Goal: Find specific page/section: Find specific page/section

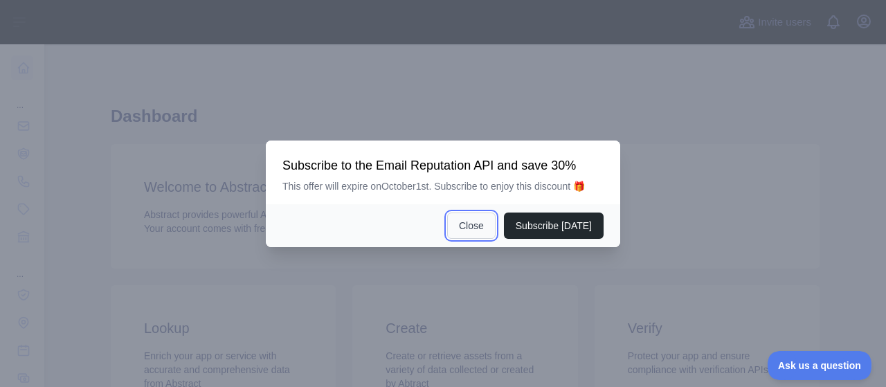
click at [486, 233] on button "Close" at bounding box center [471, 226] width 48 height 26
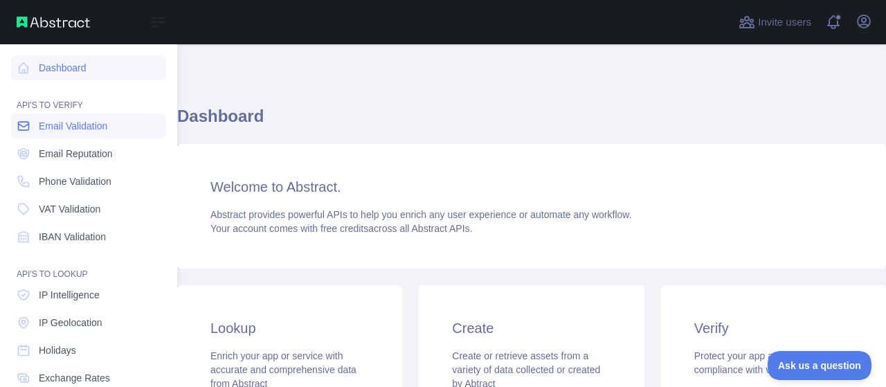
click at [122, 124] on link "Email Validation" at bounding box center [88, 126] width 155 height 25
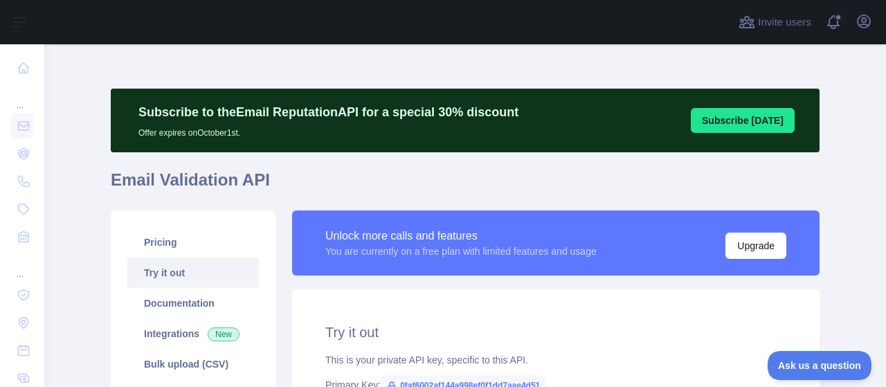
scroll to position [208, 0]
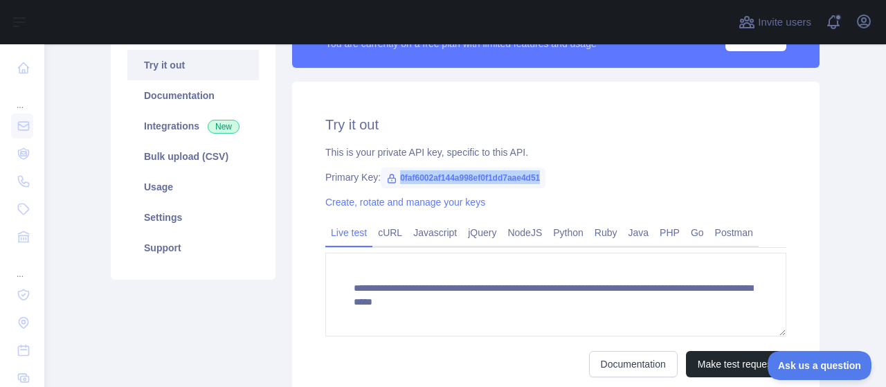
drag, startPoint x: 390, startPoint y: 176, endPoint x: 544, endPoint y: 180, distance: 154.5
click at [544, 180] on div "Primary Key: 0faf6002af144a998ef0f1dd7aae4d51" at bounding box center [555, 177] width 461 height 14
copy span "0faf6002af144a998ef0f1dd7aae4d51"
